Goal: Transaction & Acquisition: Purchase product/service

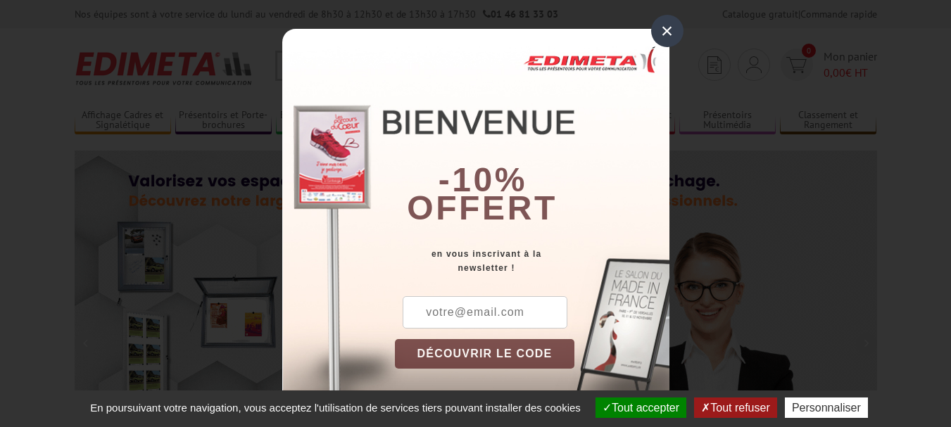
click at [667, 29] on div "×" at bounding box center [667, 31] width 32 height 32
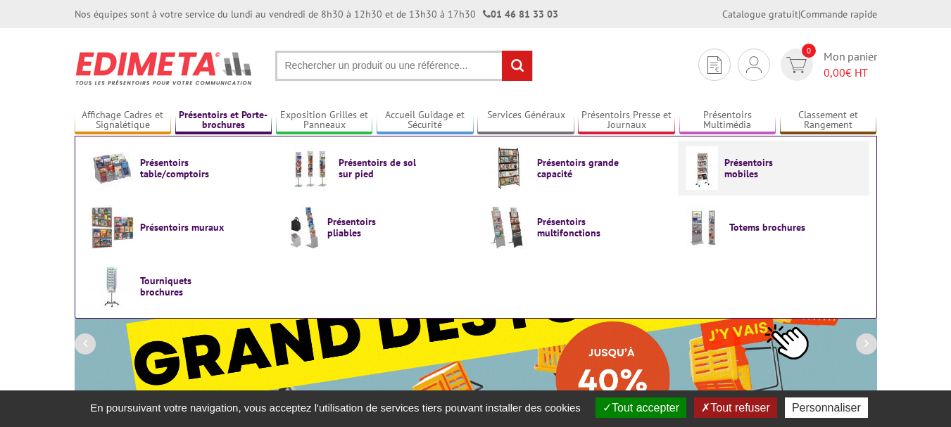
click at [744, 166] on span "Présentoirs mobiles" at bounding box center [766, 168] width 84 height 23
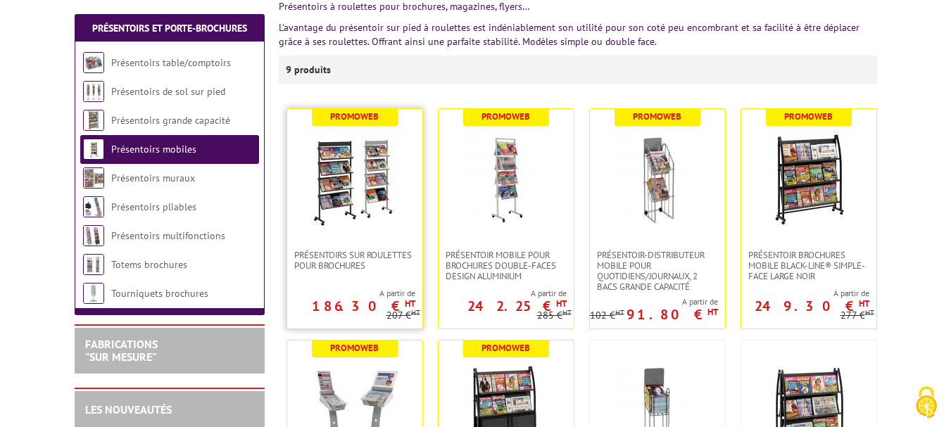
click at [337, 193] on img at bounding box center [355, 179] width 99 height 99
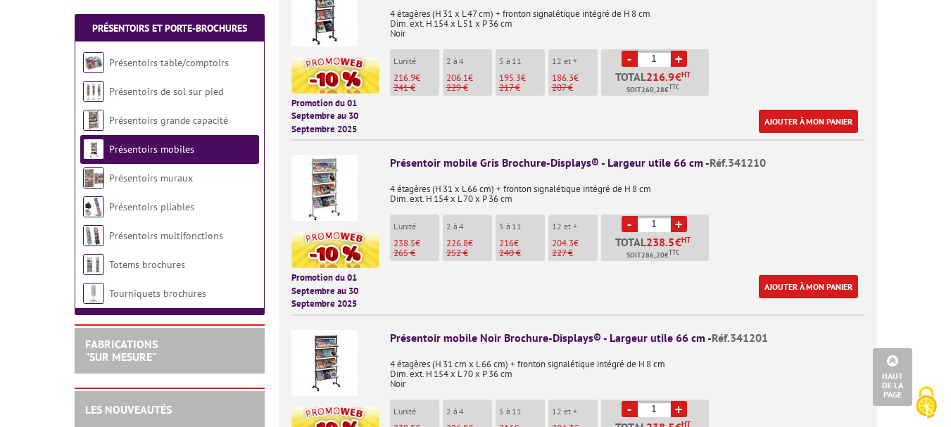
scroll to position [774, 0]
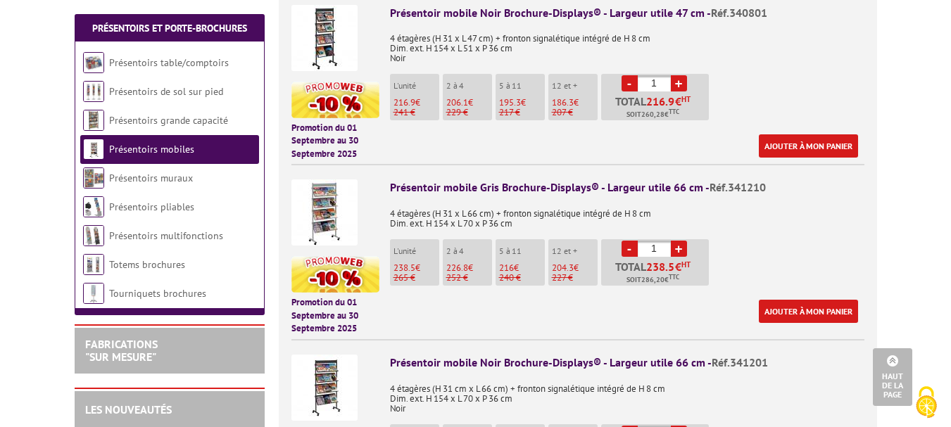
click at [676, 246] on link "+" at bounding box center [679, 249] width 16 height 16
click at [632, 247] on link "-" at bounding box center [630, 249] width 16 height 16
click at [626, 252] on link "-" at bounding box center [630, 249] width 16 height 16
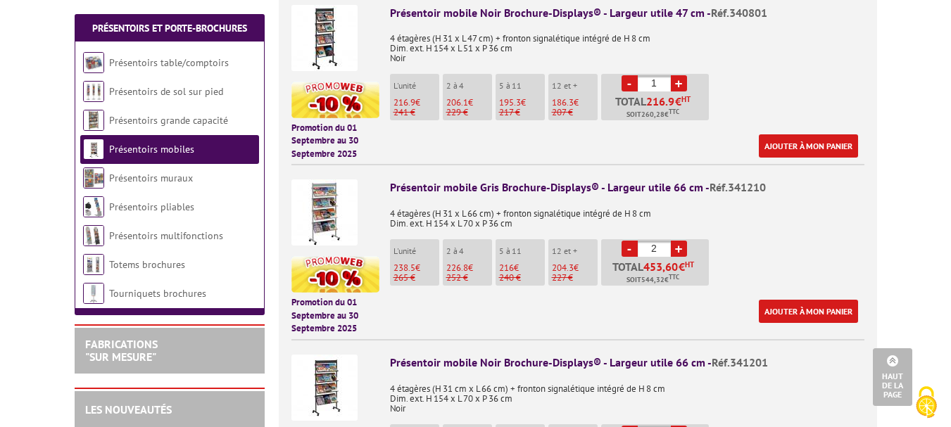
click at [626, 252] on link "-" at bounding box center [630, 249] width 16 height 16
click at [679, 248] on link "+" at bounding box center [679, 249] width 16 height 16
click at [629, 249] on link "-" at bounding box center [630, 249] width 16 height 16
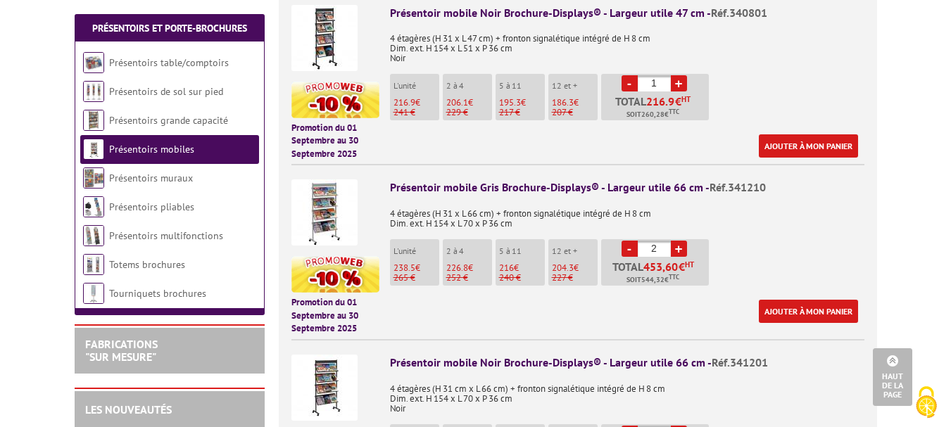
type input "1"
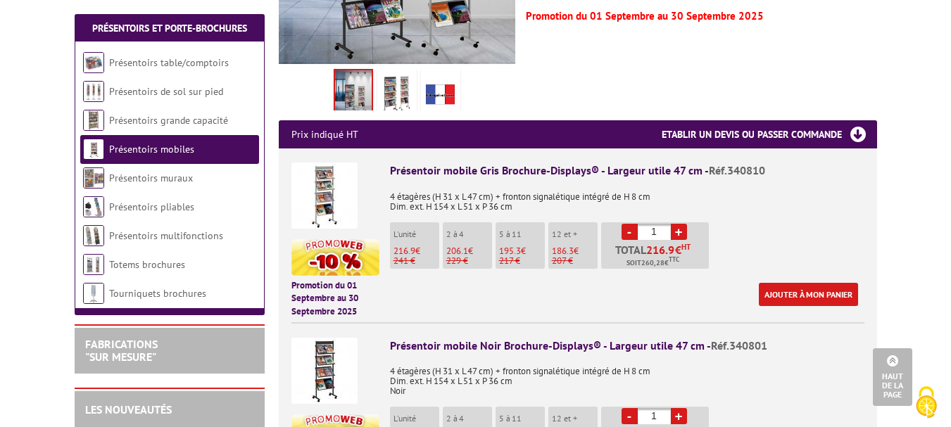
scroll to position [422, 0]
